Goal: Task Accomplishment & Management: Use online tool/utility

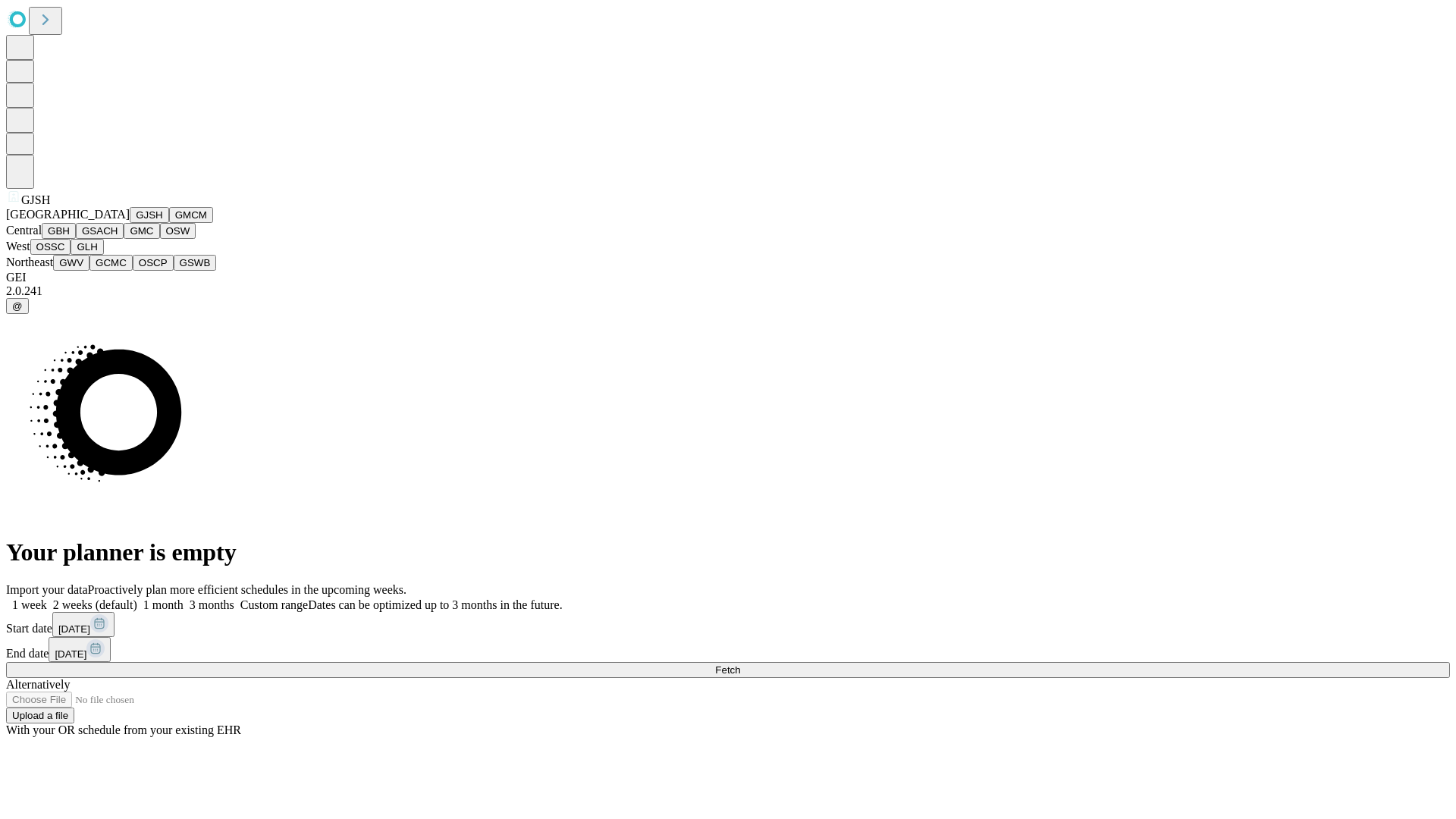
click at [130, 223] on button "GJSH" at bounding box center [149, 215] width 39 height 16
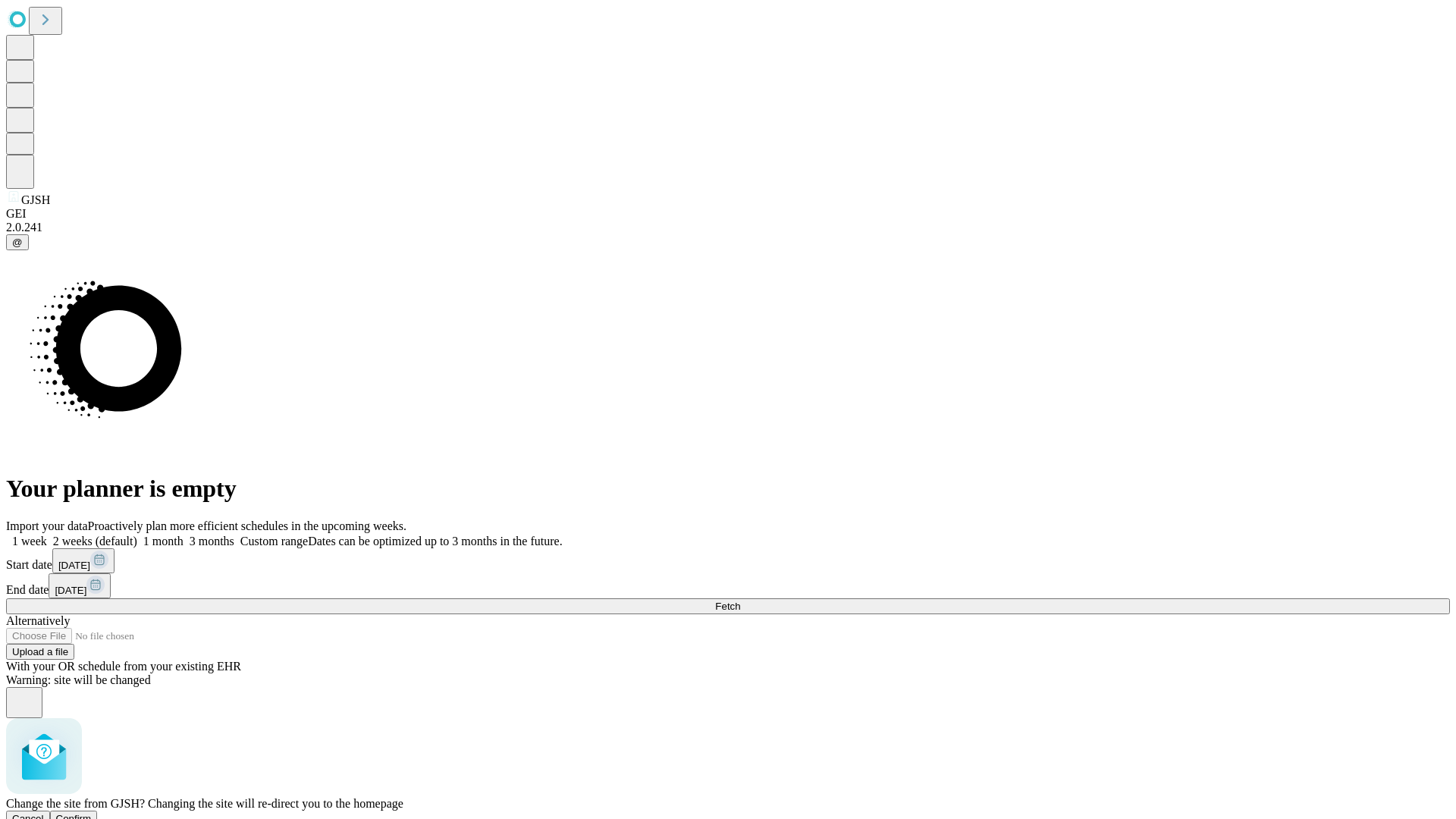
click at [92, 813] on span "Confirm" at bounding box center [74, 818] width 36 height 11
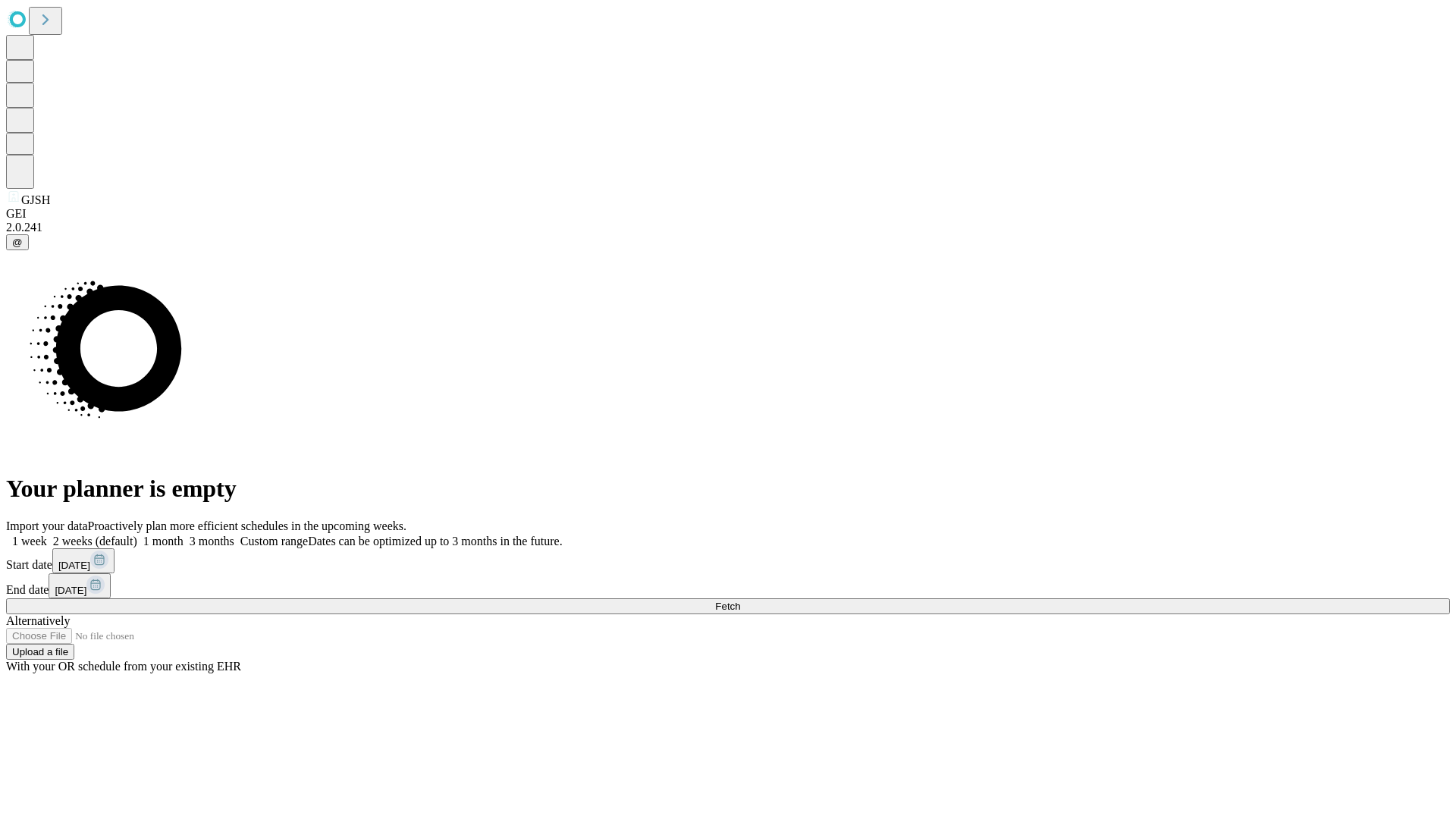
click at [137, 535] on label "2 weeks (default)" at bounding box center [92, 541] width 90 height 13
click at [740, 600] on span "Fetch" at bounding box center [728, 606] width 25 height 11
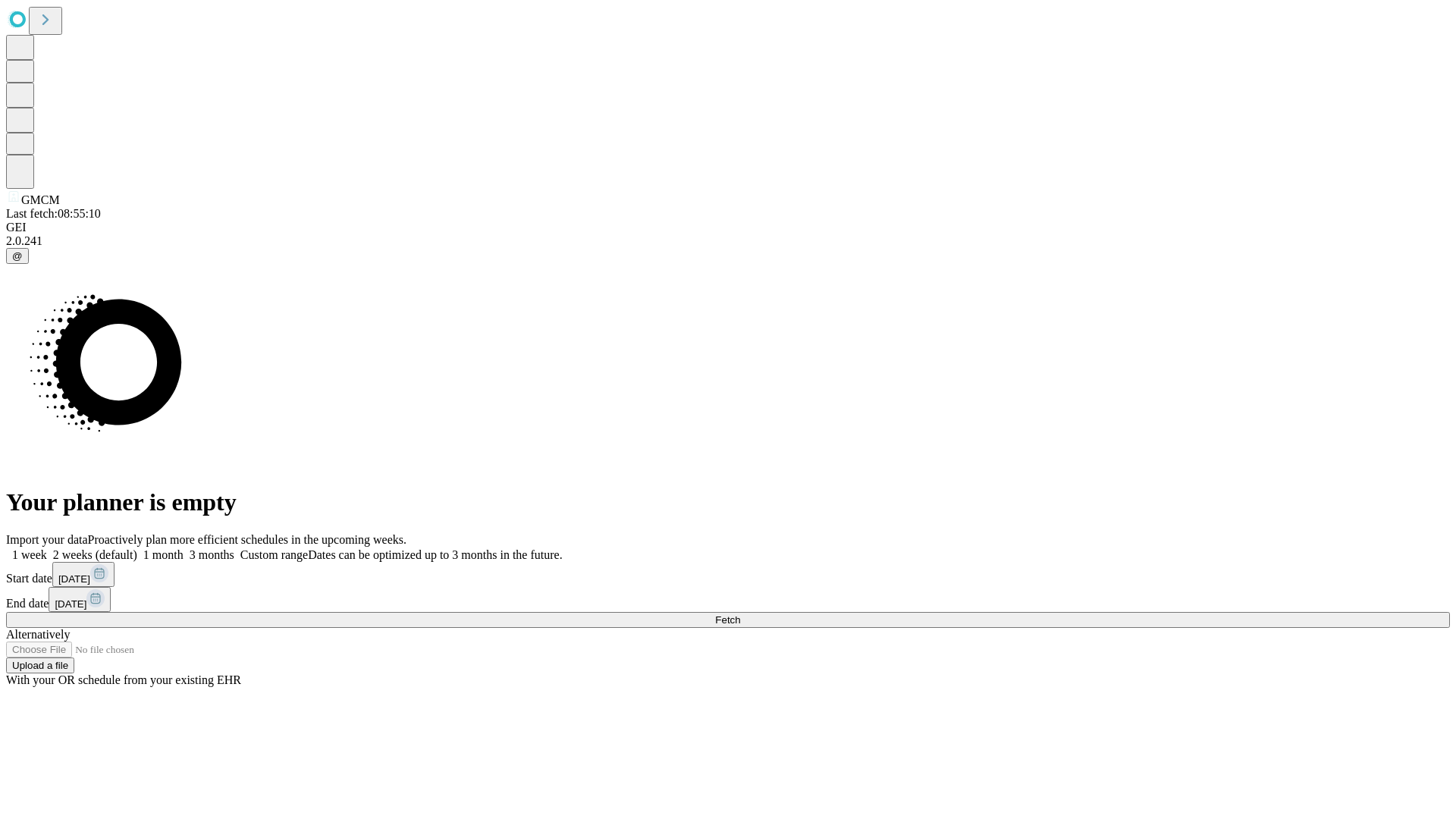
click at [137, 549] on label "2 weeks (default)" at bounding box center [92, 555] width 90 height 13
click at [740, 614] on span "Fetch" at bounding box center [728, 620] width 25 height 11
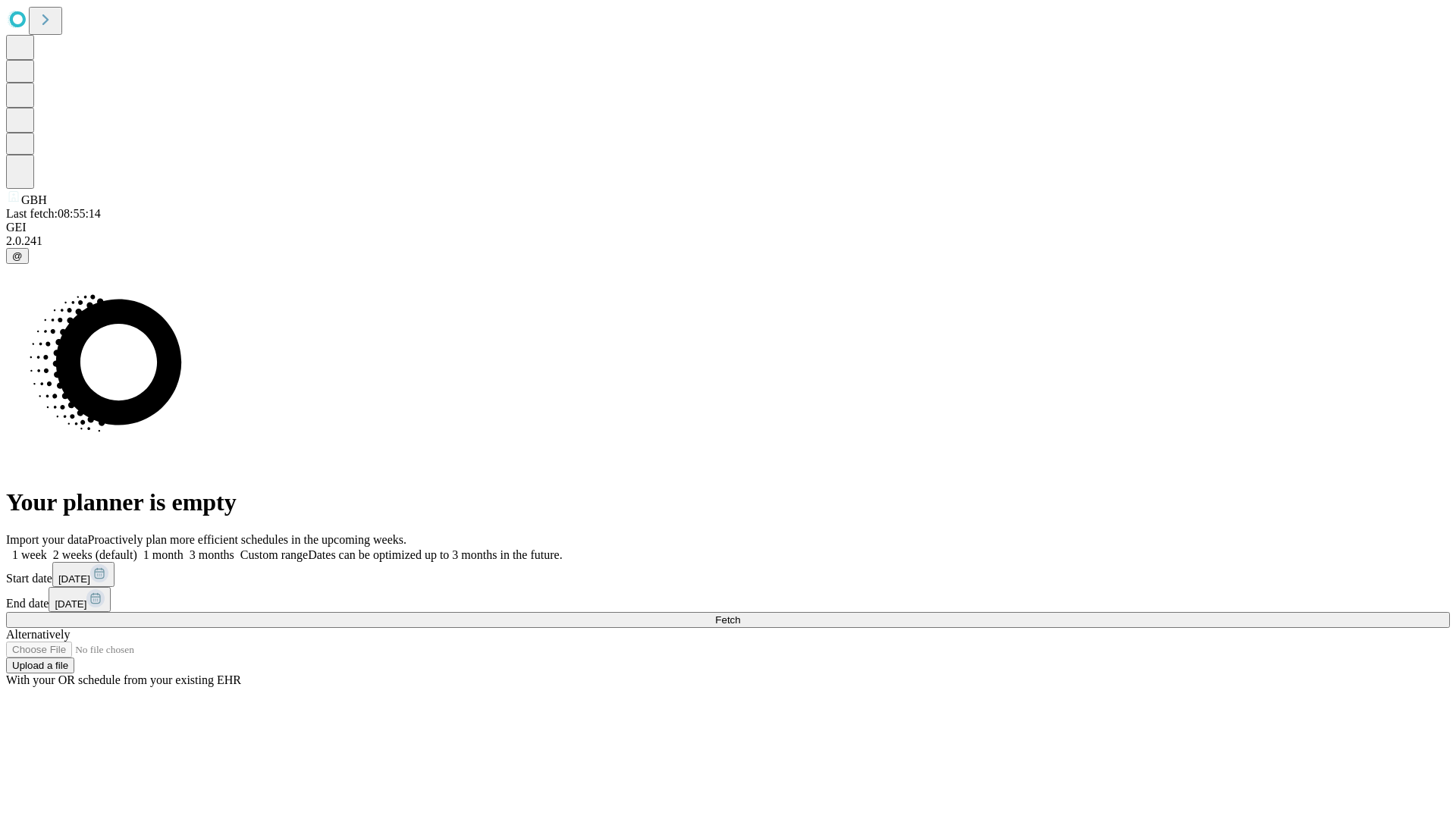
click at [137, 549] on label "2 weeks (default)" at bounding box center [92, 555] width 90 height 13
click at [740, 614] on span "Fetch" at bounding box center [728, 620] width 25 height 11
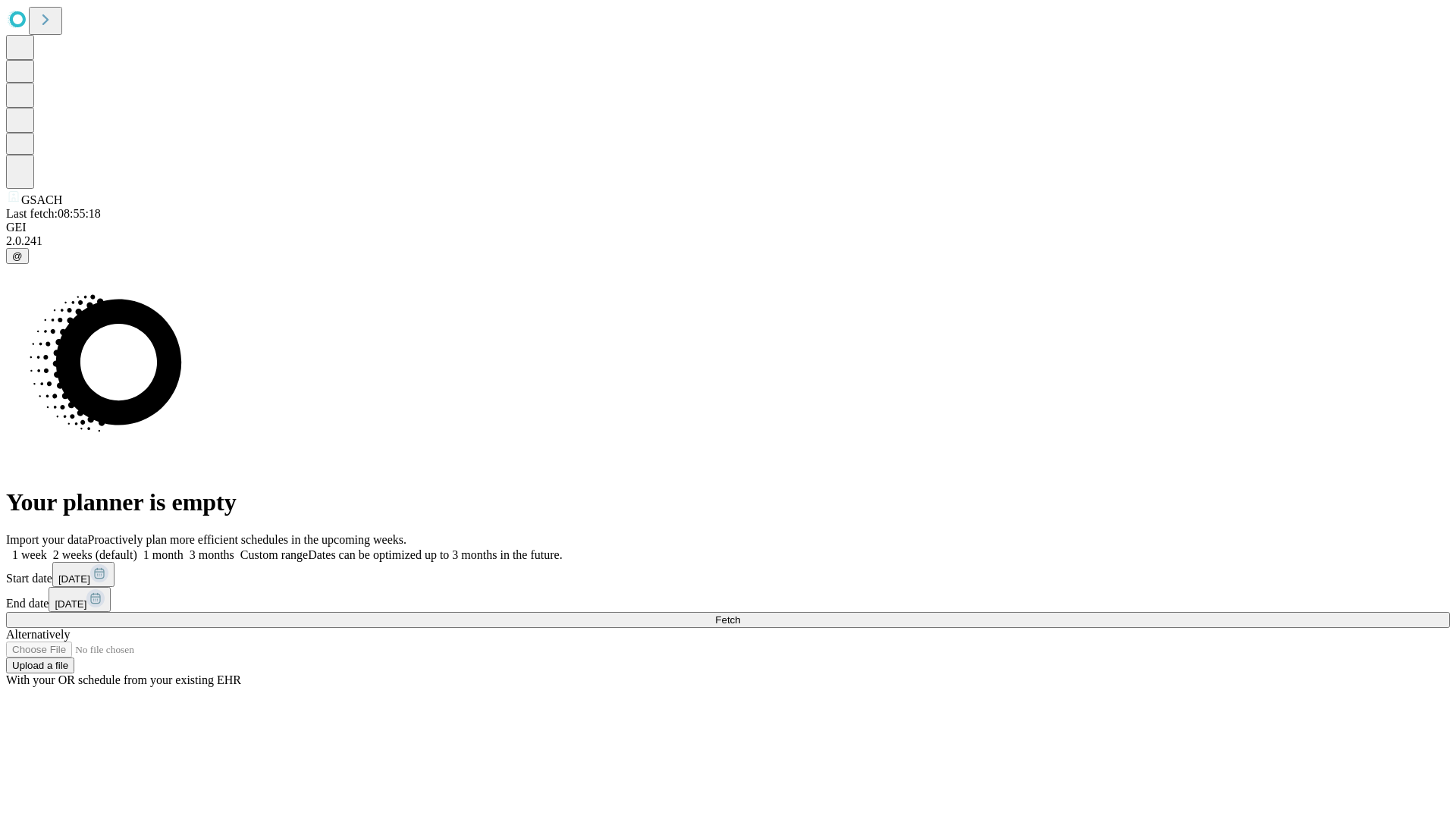
click at [137, 549] on label "2 weeks (default)" at bounding box center [92, 555] width 90 height 13
click at [740, 614] on span "Fetch" at bounding box center [728, 620] width 25 height 11
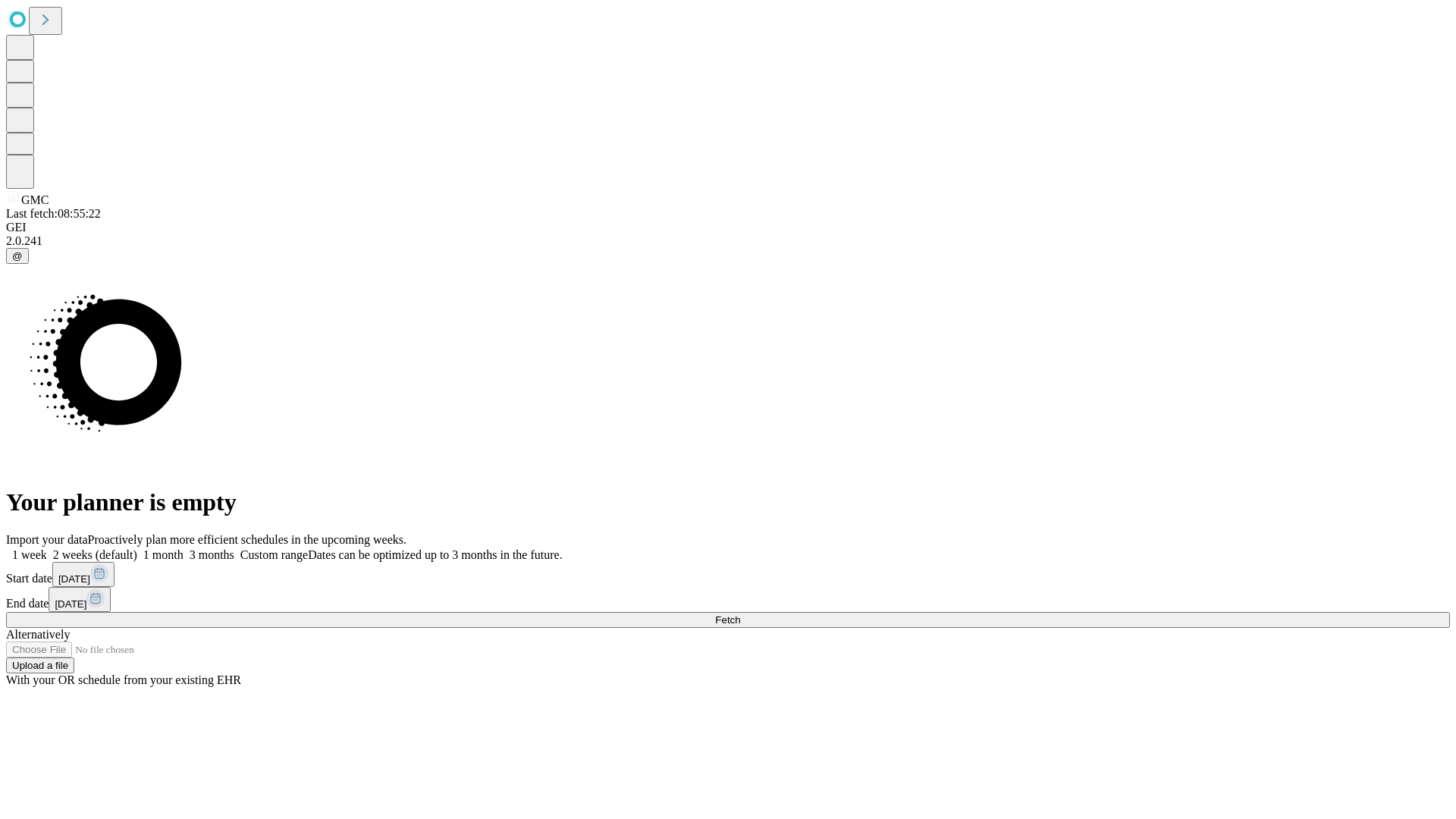
click at [137, 549] on label "2 weeks (default)" at bounding box center [92, 555] width 90 height 13
click at [740, 614] on span "Fetch" at bounding box center [728, 620] width 25 height 11
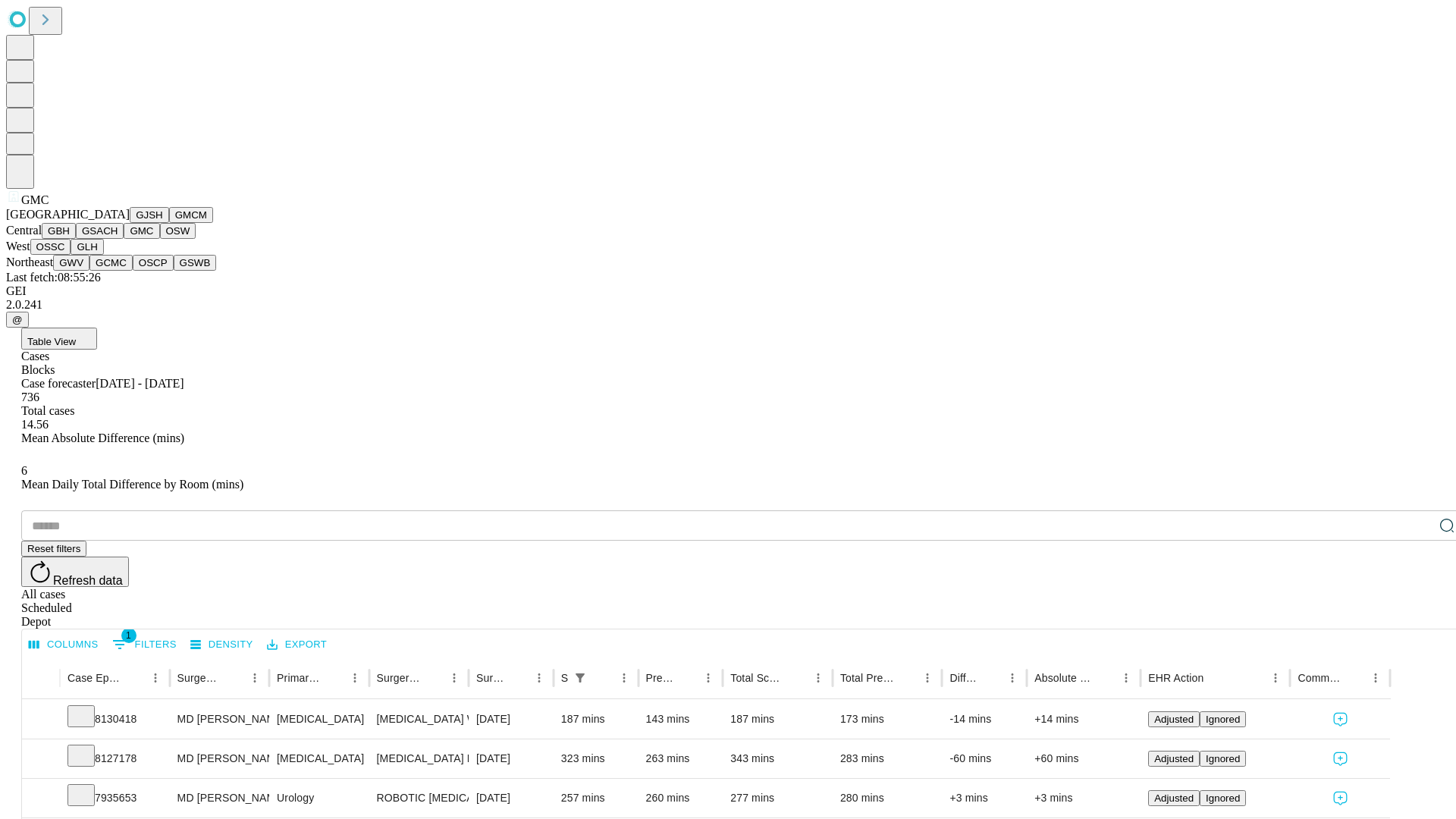
click at [160, 239] on button "OSW" at bounding box center [177, 231] width 36 height 16
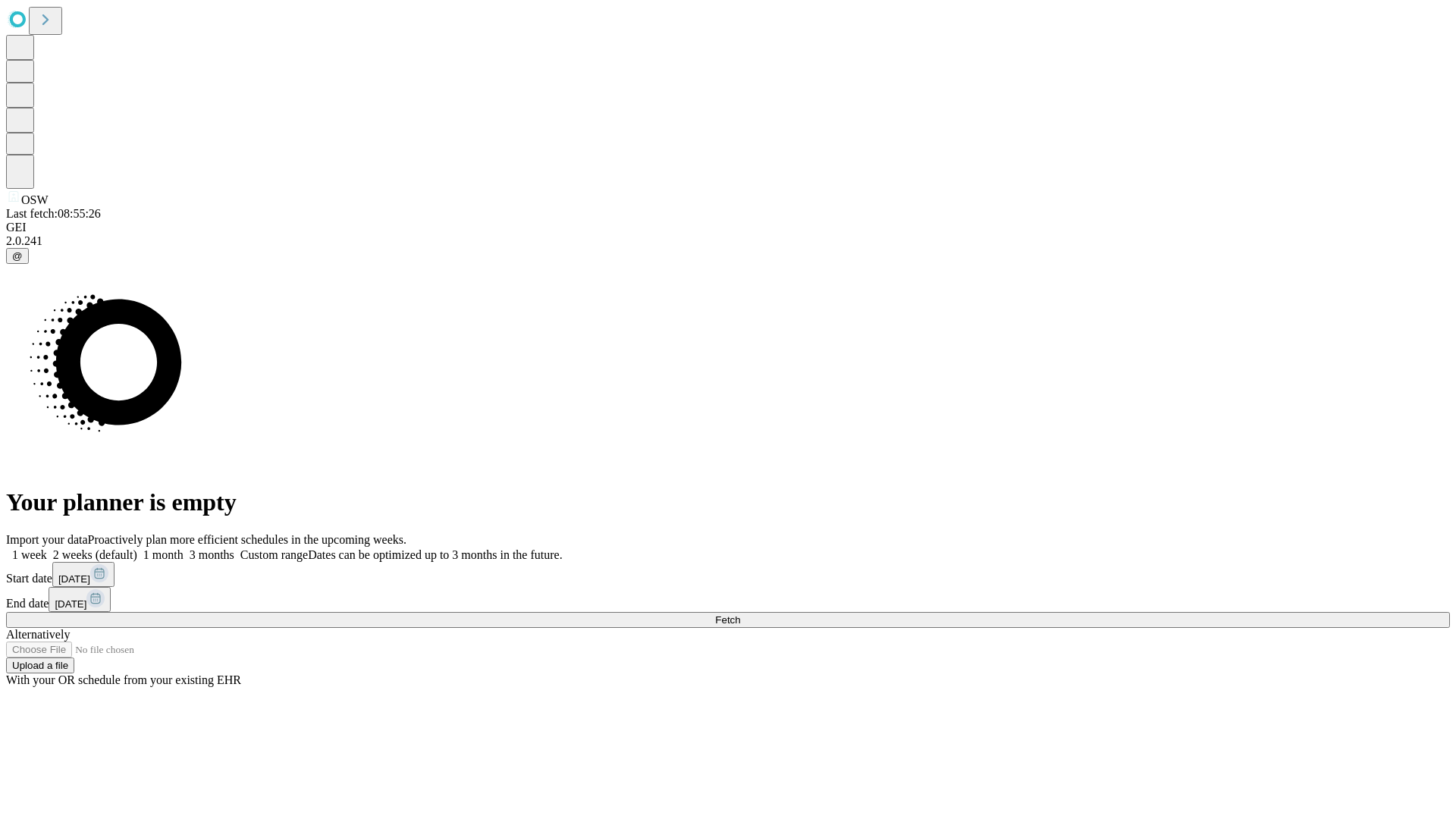
click at [137, 549] on label "2 weeks (default)" at bounding box center [92, 555] width 90 height 13
click at [740, 614] on span "Fetch" at bounding box center [728, 620] width 25 height 11
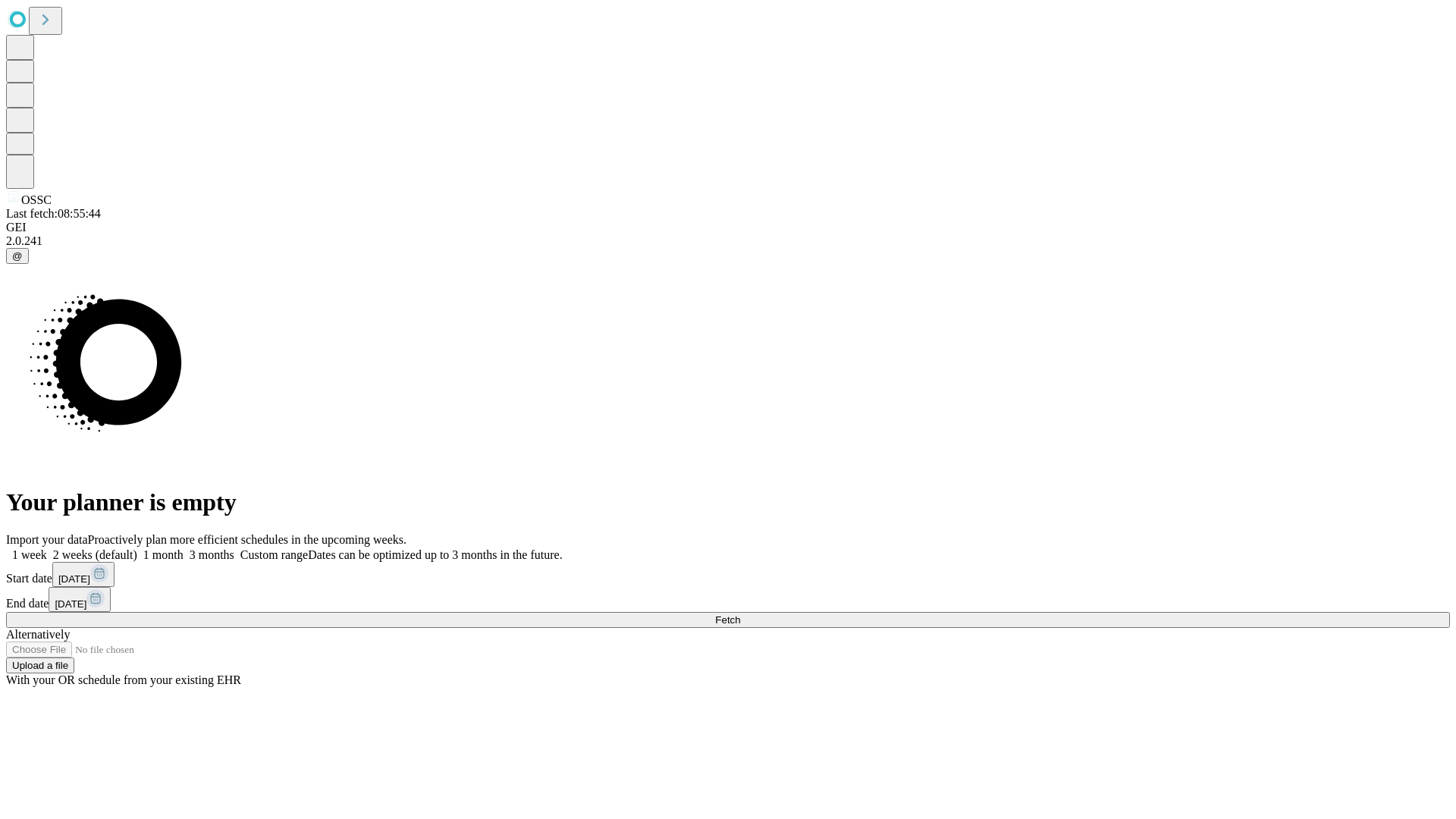
click at [137, 549] on label "2 weeks (default)" at bounding box center [92, 555] width 90 height 13
click at [740, 614] on span "Fetch" at bounding box center [728, 620] width 25 height 11
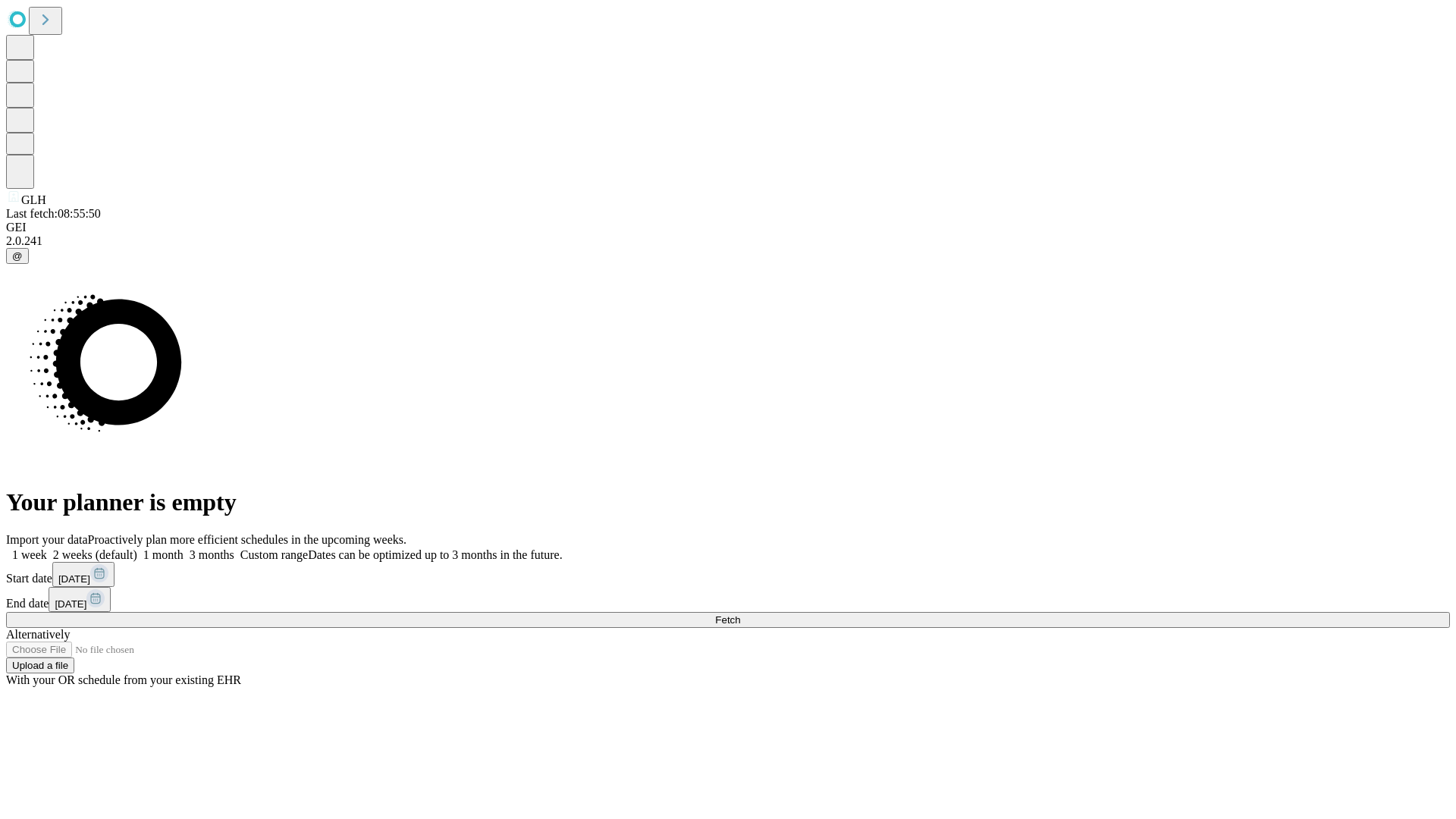
click at [137, 549] on label "2 weeks (default)" at bounding box center [92, 555] width 90 height 13
click at [740, 614] on span "Fetch" at bounding box center [728, 620] width 25 height 11
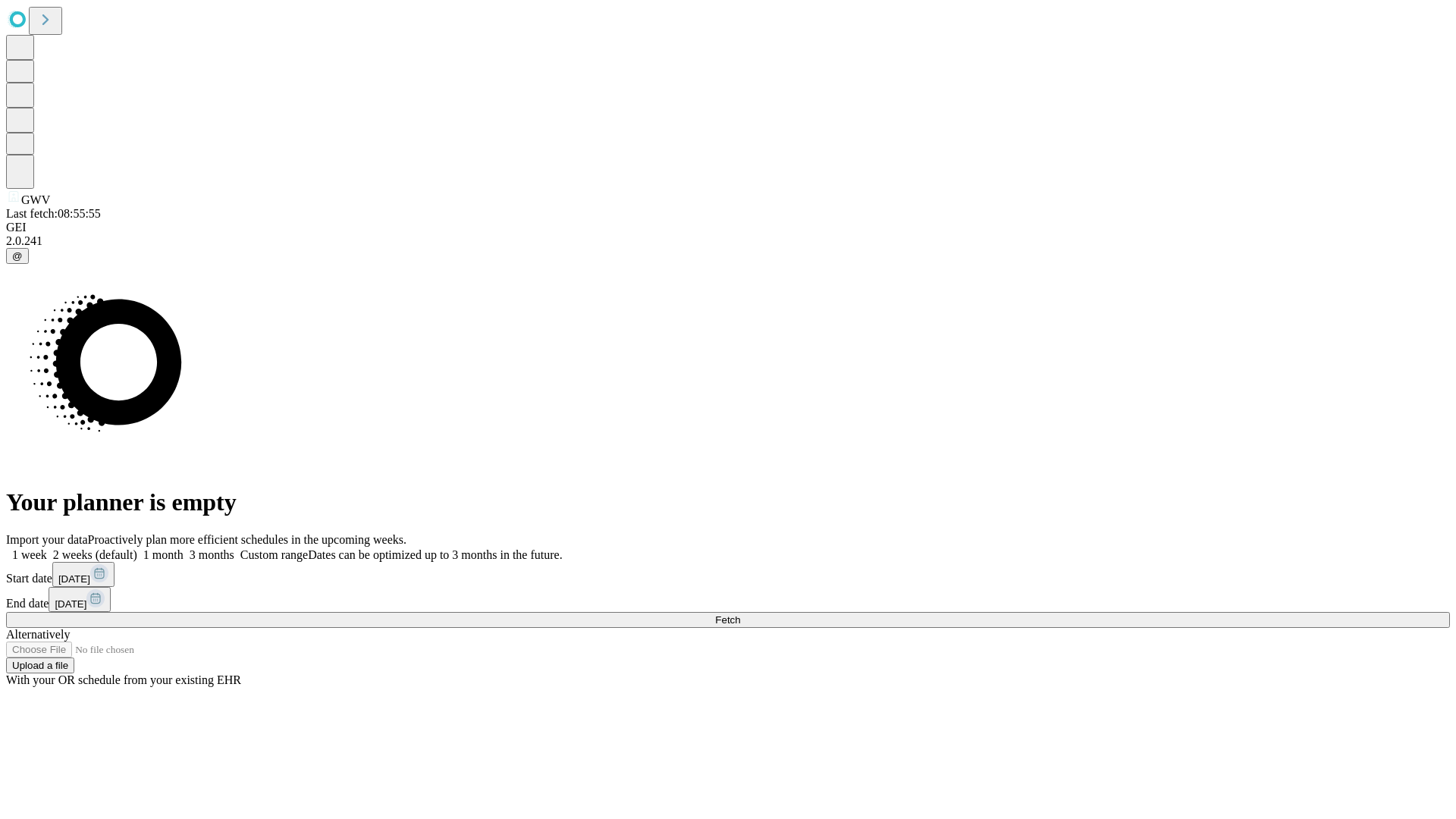
click at [137, 549] on label "2 weeks (default)" at bounding box center [92, 555] width 90 height 13
click at [740, 614] on span "Fetch" at bounding box center [728, 620] width 25 height 11
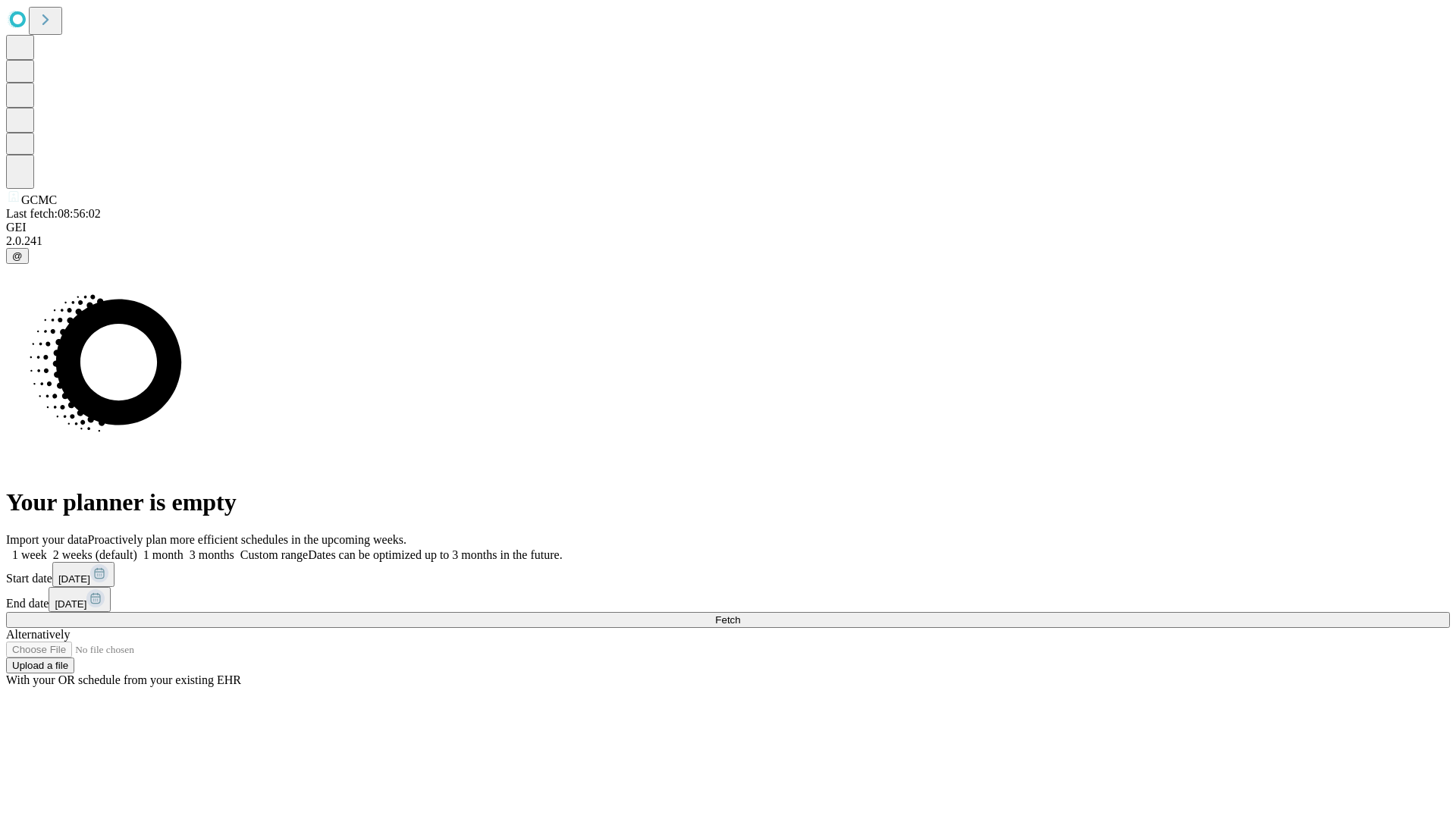
click at [740, 614] on span "Fetch" at bounding box center [728, 620] width 25 height 11
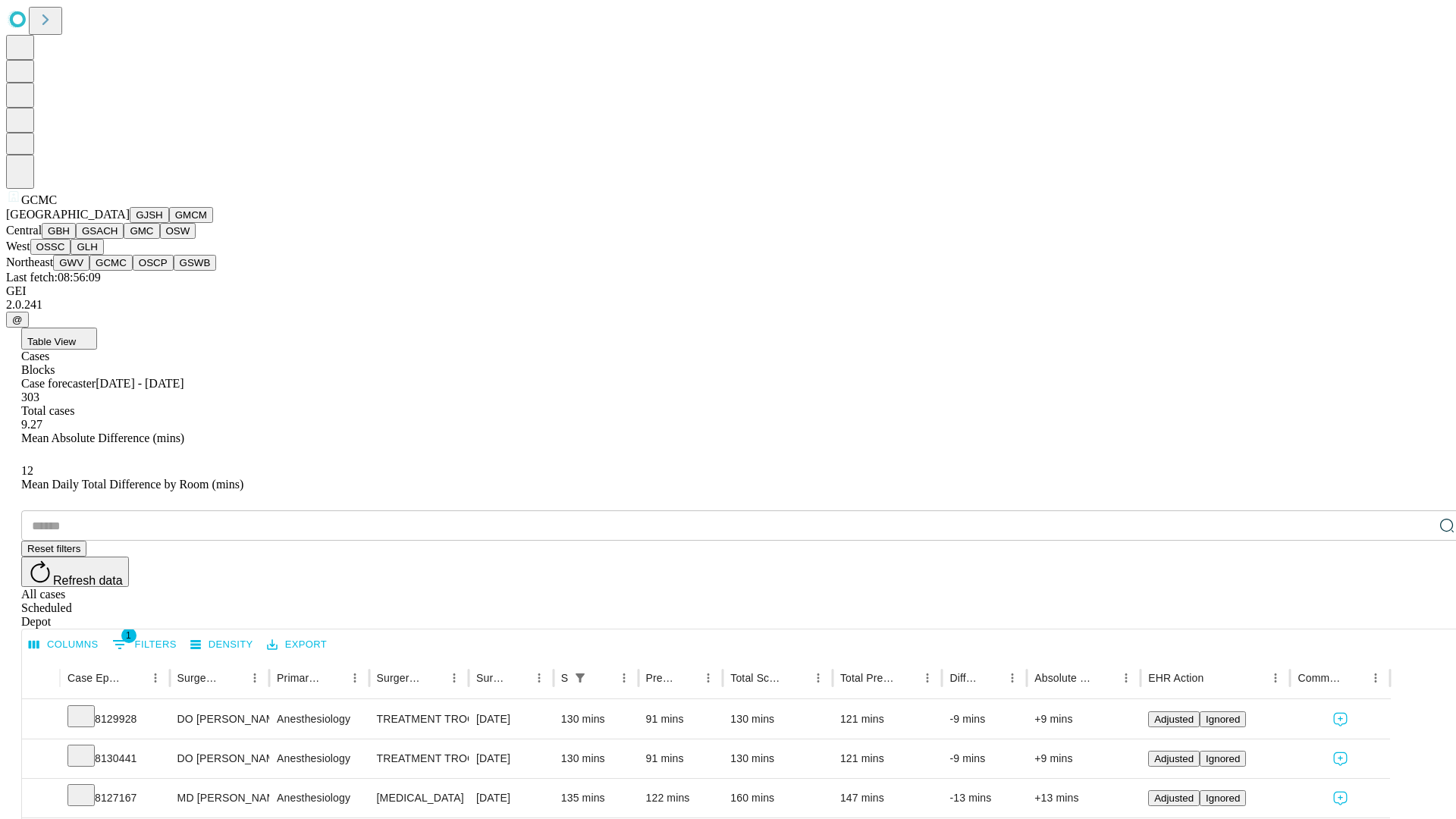
click at [133, 270] on button "OSCP" at bounding box center [153, 262] width 41 height 16
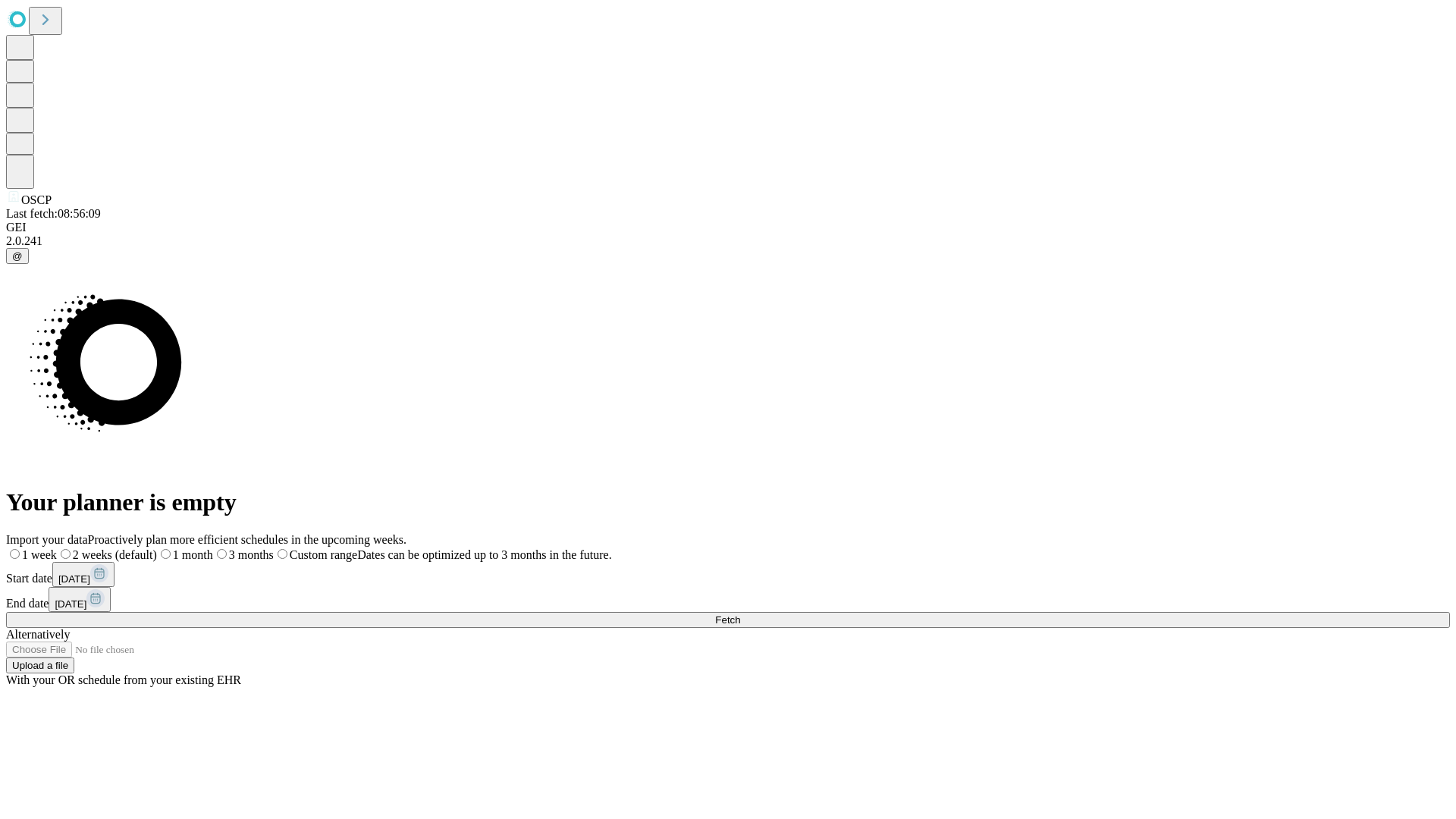
click at [157, 549] on label "2 weeks (default)" at bounding box center [107, 555] width 100 height 13
click at [740, 614] on span "Fetch" at bounding box center [728, 620] width 25 height 11
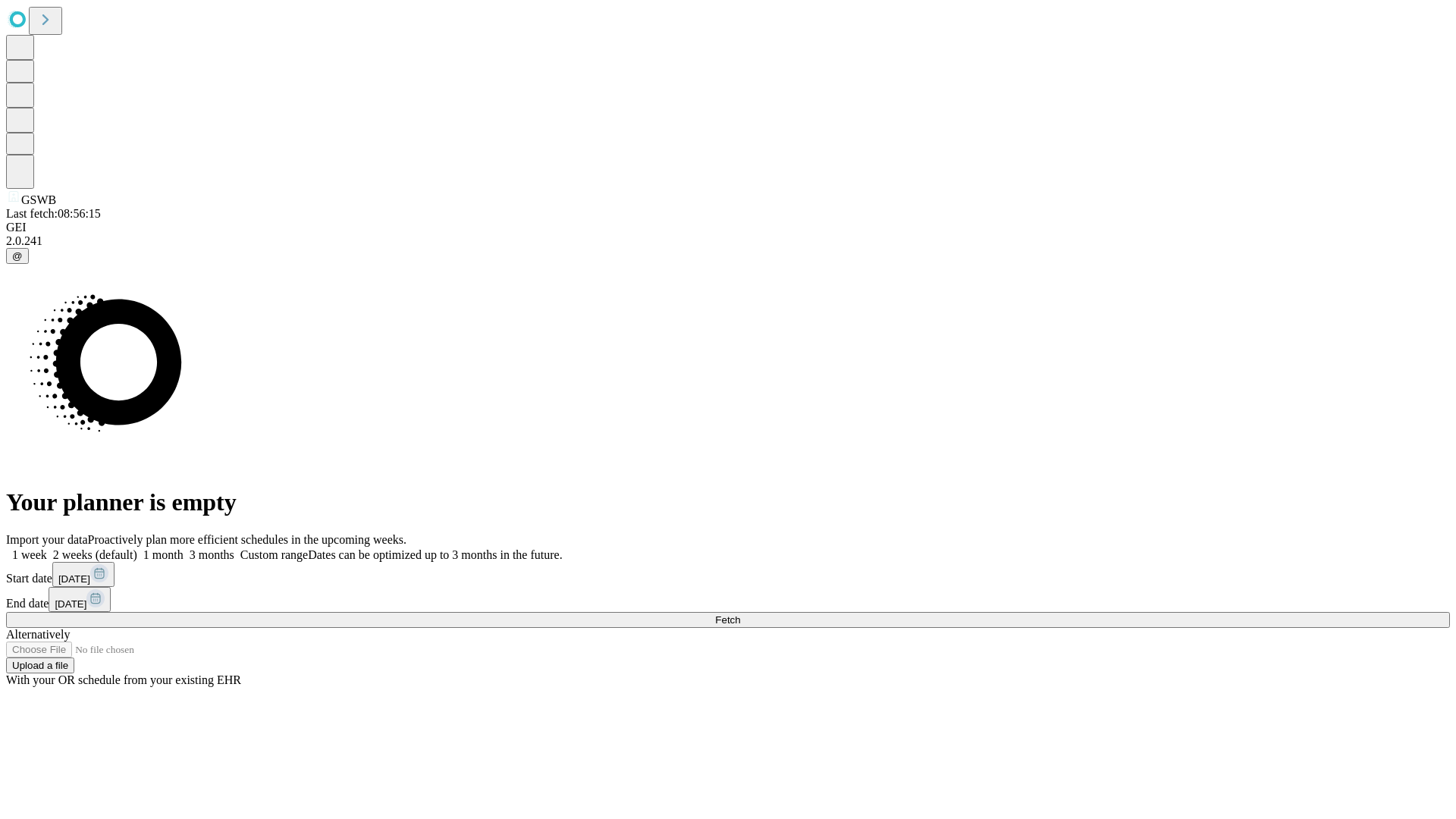
click at [137, 549] on label "2 weeks (default)" at bounding box center [92, 555] width 90 height 13
click at [740, 614] on span "Fetch" at bounding box center [728, 620] width 25 height 11
